Goal: Information Seeking & Learning: Learn about a topic

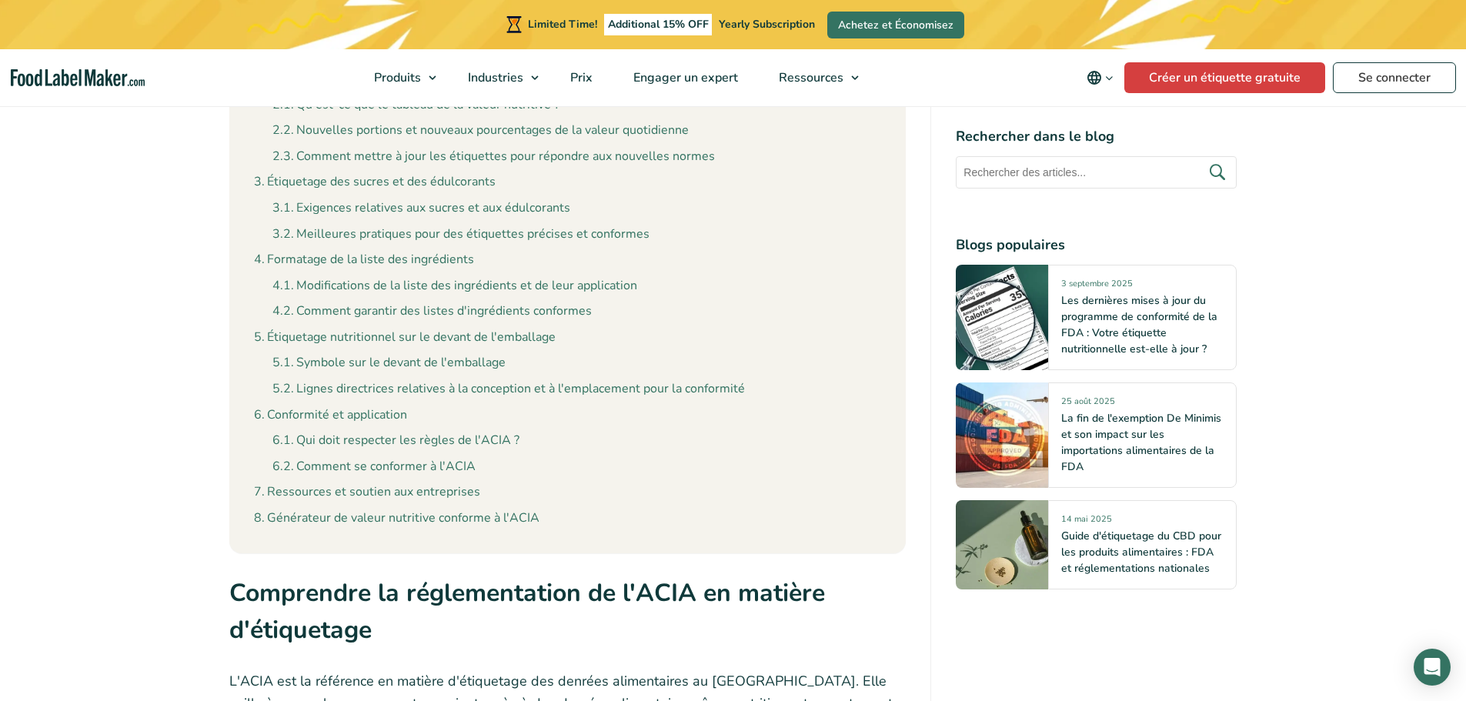
scroll to position [1847, 0]
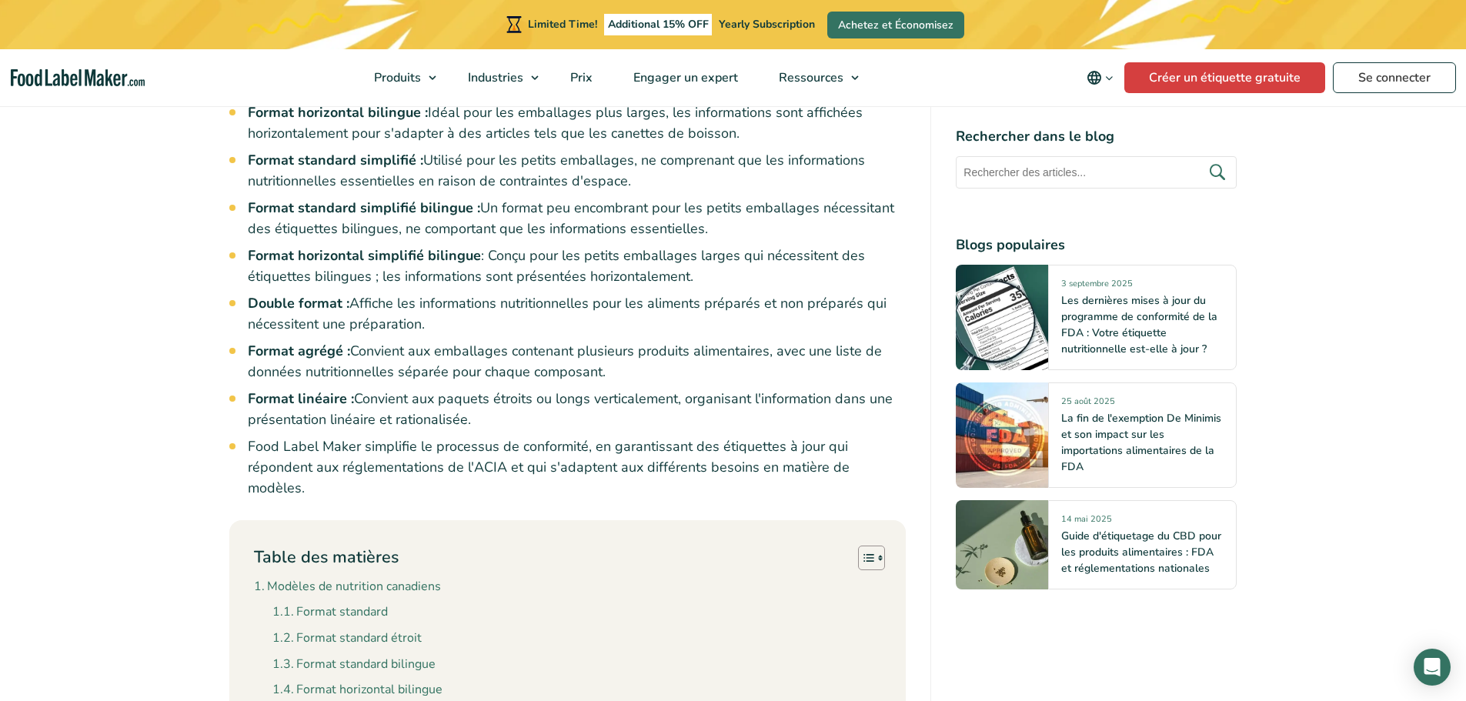
scroll to position [4716, 0]
